Goal: Information Seeking & Learning: Learn about a topic

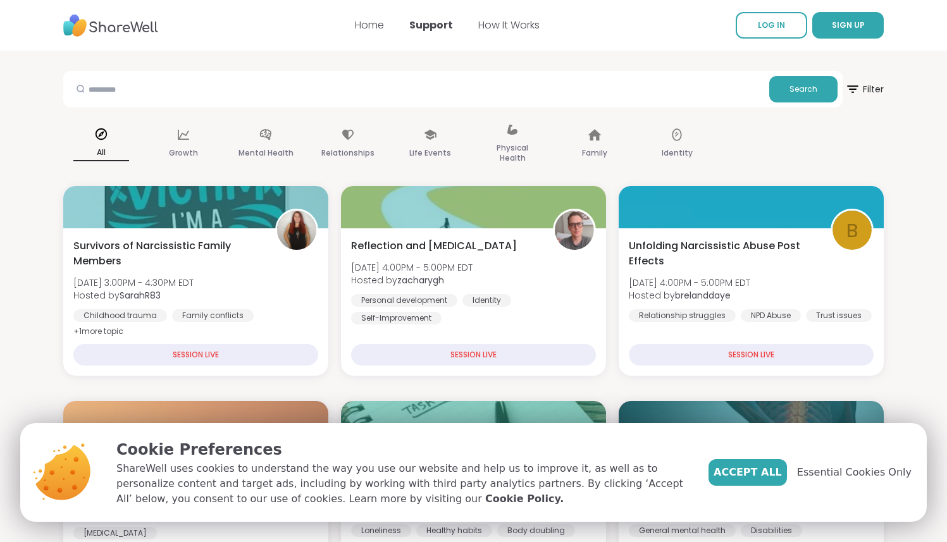
click at [833, 480] on div "Accept All Essential Cookies Only" at bounding box center [809, 472] width 203 height 27
click at [830, 476] on span "Essential Cookies Only" at bounding box center [854, 472] width 114 height 15
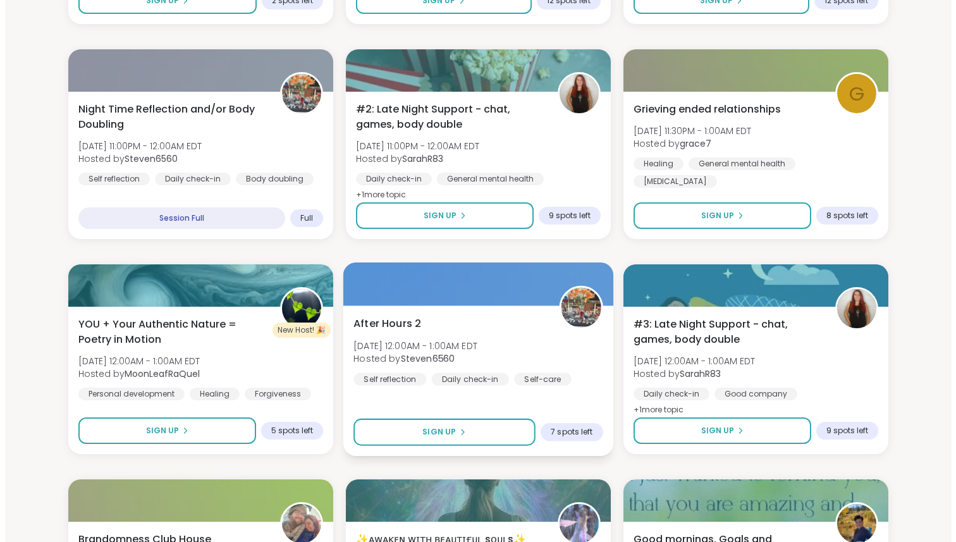
scroll to position [2072, 0]
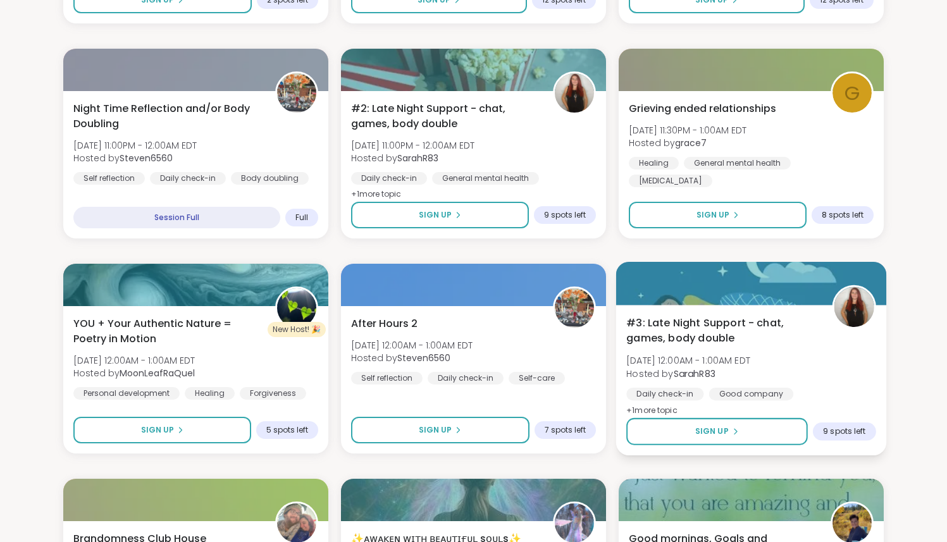
click at [682, 332] on span "#3: Late Night Support - chat, games, body double" at bounding box center [722, 331] width 192 height 31
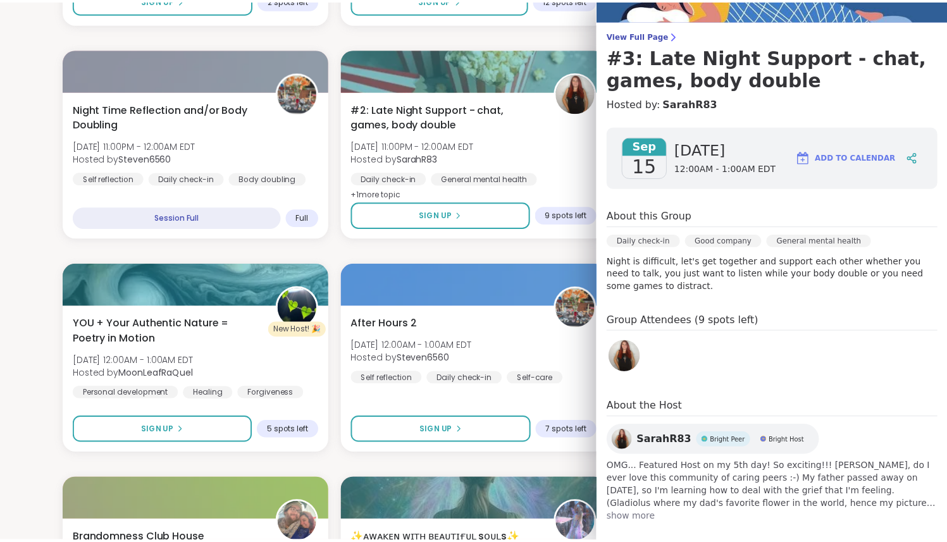
scroll to position [94, 0]
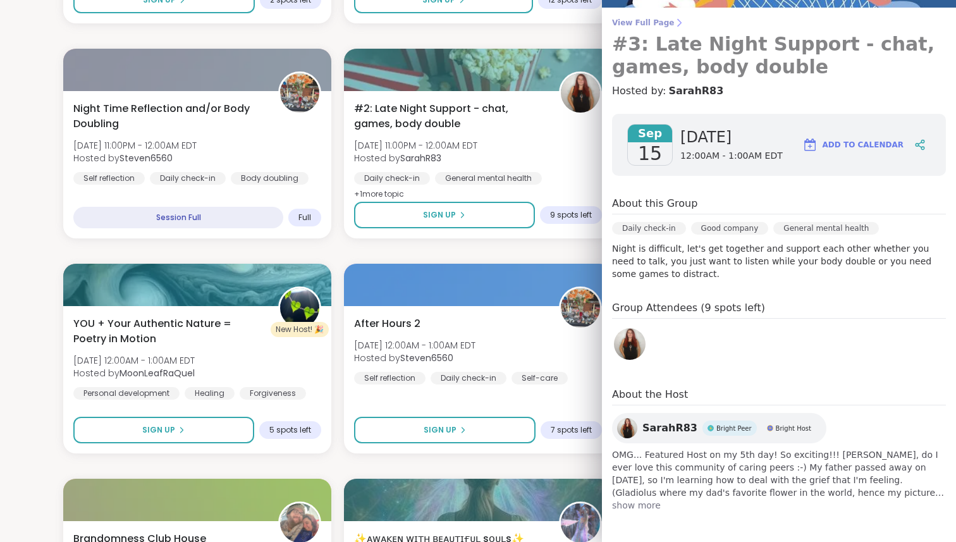
click at [629, 21] on span "View Full Page" at bounding box center [779, 23] width 334 height 10
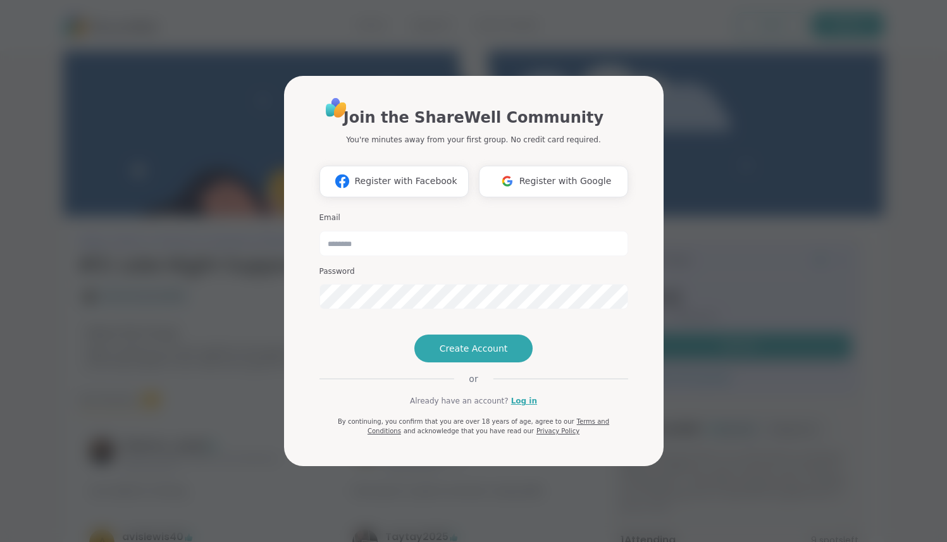
click at [734, 287] on div "Join the ShareWell Community You're minutes away from your first group. No cred…" at bounding box center [473, 271] width 931 height 542
click at [123, 235] on div "Join the ShareWell Community You're minutes away from your first group. No cred…" at bounding box center [473, 271] width 931 height 542
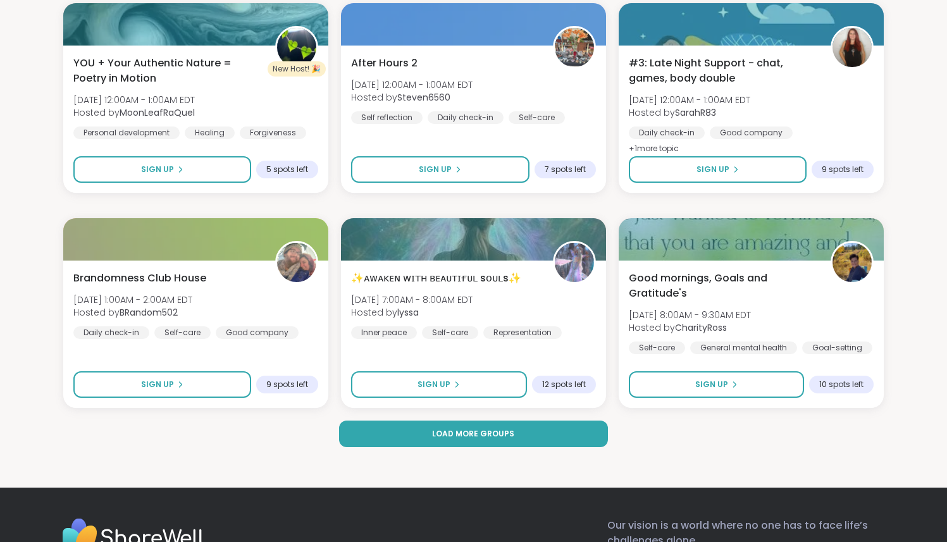
scroll to position [2316, 0]
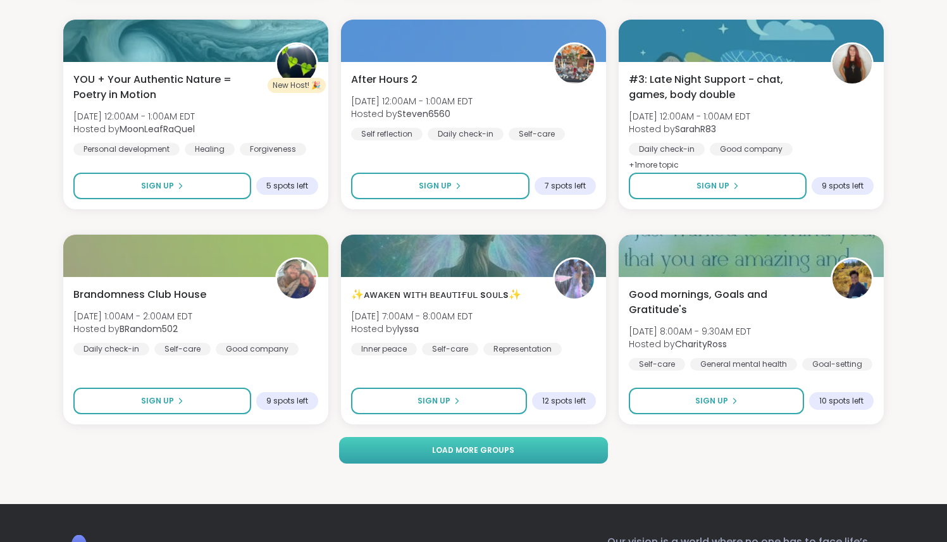
click at [531, 446] on button "Load more groups" at bounding box center [473, 450] width 268 height 27
click at [515, 447] on button "Load more groups" at bounding box center [473, 450] width 268 height 27
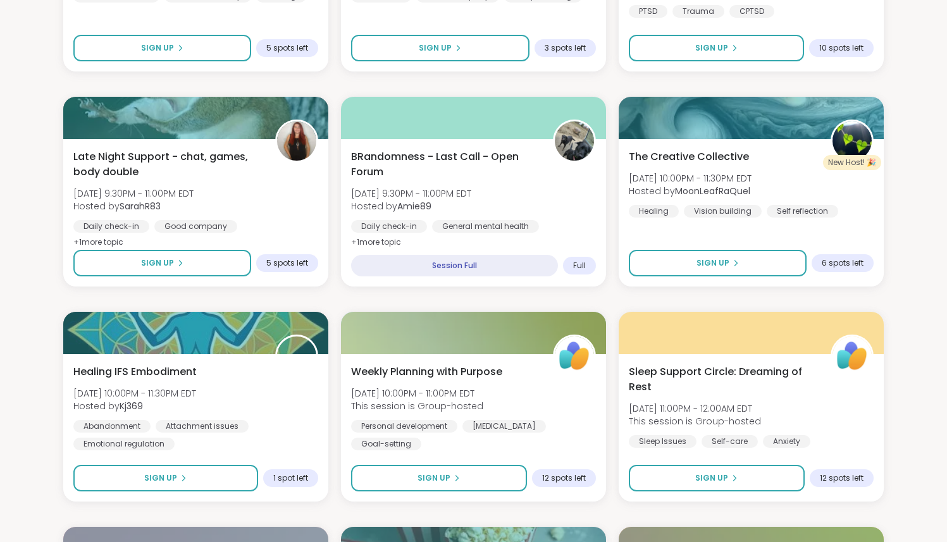
scroll to position [1200, 0]
